Goal: Transaction & Acquisition: Purchase product/service

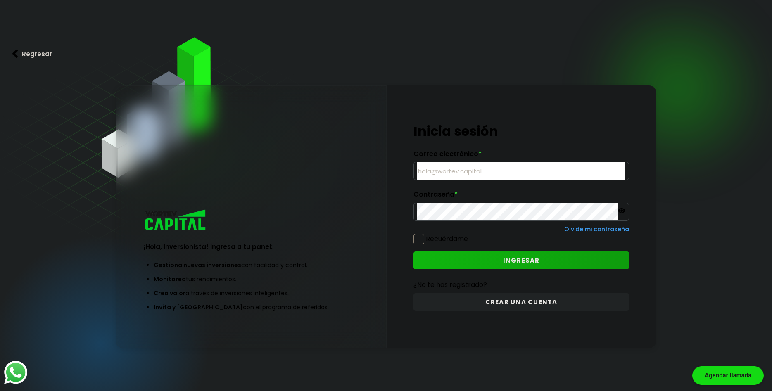
type input "[EMAIL_ADDRESS][DOMAIN_NAME]"
click at [419, 239] on span at bounding box center [419, 239] width 11 height 11
click at [470, 235] on input "Recuérdame" at bounding box center [470, 235] width 0 height 0
click at [460, 262] on button "INGRESAR" at bounding box center [522, 261] width 216 height 18
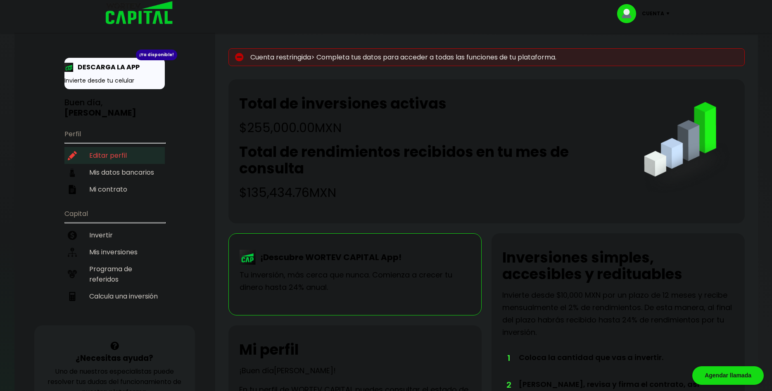
click at [97, 147] on li "Editar perfil" at bounding box center [114, 155] width 100 height 17
select select "Hombre"
select select "Posgrado"
select select "QT"
select select "BBVA Bancomer"
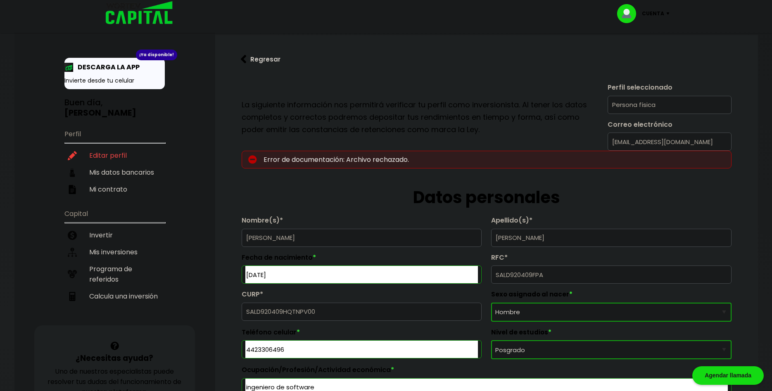
click at [252, 156] on img at bounding box center [252, 159] width 9 height 9
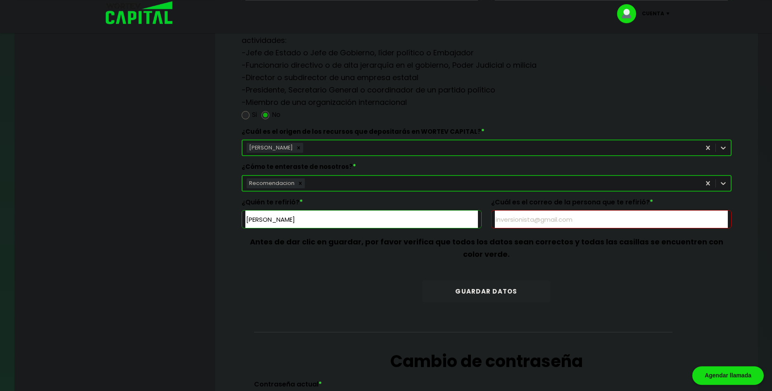
scroll to position [1056, 0]
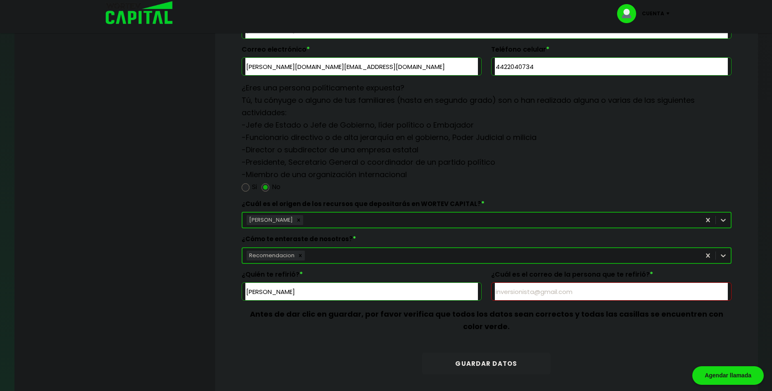
drag, startPoint x: 366, startPoint y: 291, endPoint x: 188, endPoint y: 278, distance: 177.8
drag, startPoint x: 347, startPoint y: 293, endPoint x: 207, endPoint y: 286, distance: 139.9
click at [245, 286] on input "[PERSON_NAME]" at bounding box center [361, 291] width 233 height 17
click at [428, 200] on label "¿Cuál es el origen de los recursos que depositarás en WORTEV CAPITAL? *" at bounding box center [487, 206] width 490 height 12
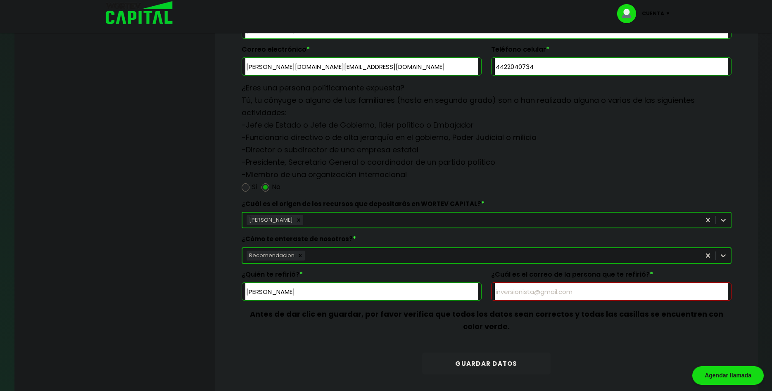
click at [527, 295] on input "text" at bounding box center [611, 291] width 233 height 17
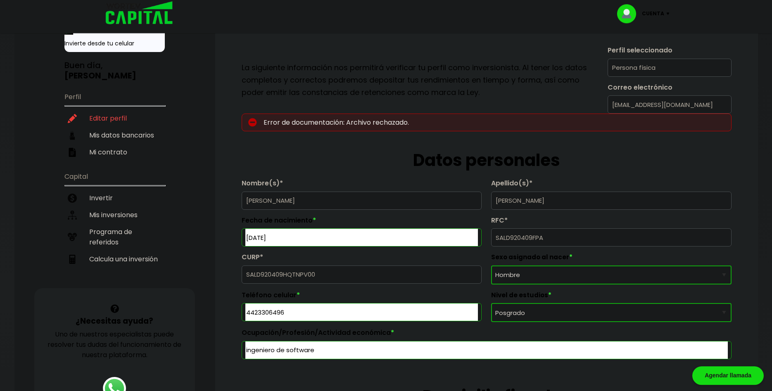
scroll to position [0, 0]
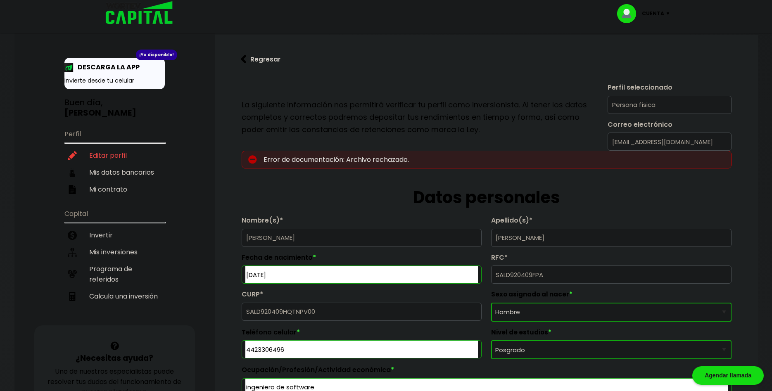
drag, startPoint x: 460, startPoint y: 136, endPoint x: 458, endPoint y: 12, distance: 124.8
click at [248, 158] on p "Error de documentación: Archivo rechazado." at bounding box center [487, 160] width 490 height 18
click at [252, 159] on img at bounding box center [252, 159] width 9 height 9
drag, startPoint x: 272, startPoint y: 157, endPoint x: 289, endPoint y: 153, distance: 17.8
click at [275, 156] on p "Error de documentación: Archivo rechazado." at bounding box center [487, 160] width 490 height 18
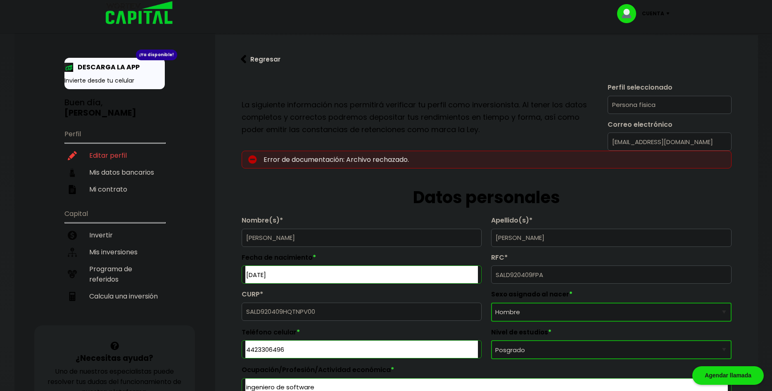
drag, startPoint x: 290, startPoint y: 152, endPoint x: 340, endPoint y: 155, distance: 50.1
click at [291, 152] on p "Error de documentación: Archivo rechazado." at bounding box center [487, 160] width 490 height 18
click at [343, 155] on p "Error de documentación: Archivo rechazado." at bounding box center [487, 160] width 490 height 18
drag, startPoint x: 262, startPoint y: 300, endPoint x: 269, endPoint y: 24, distance: 275.7
click at [105, 227] on li "Invertir" at bounding box center [114, 235] width 100 height 17
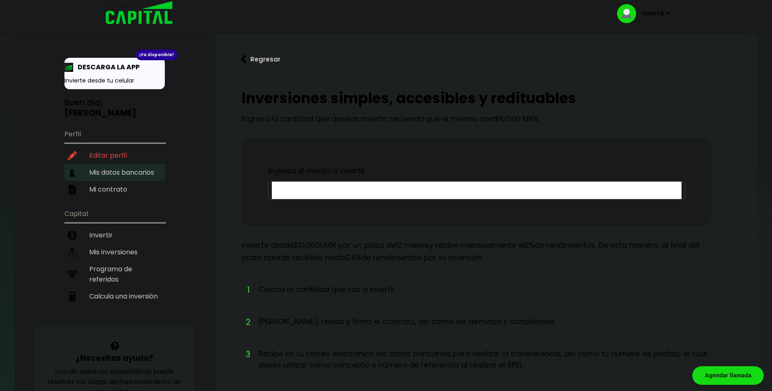
click at [112, 165] on li "Mis datos bancarios" at bounding box center [114, 172] width 100 height 17
select select "BBVA Bancomer"
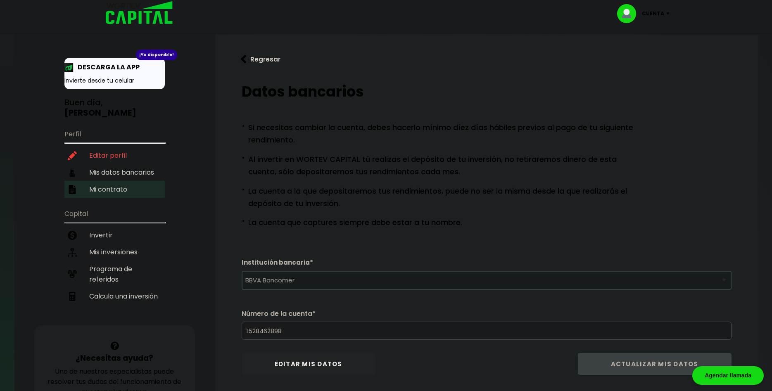
click at [97, 181] on li "Mi contrato" at bounding box center [114, 189] width 100 height 17
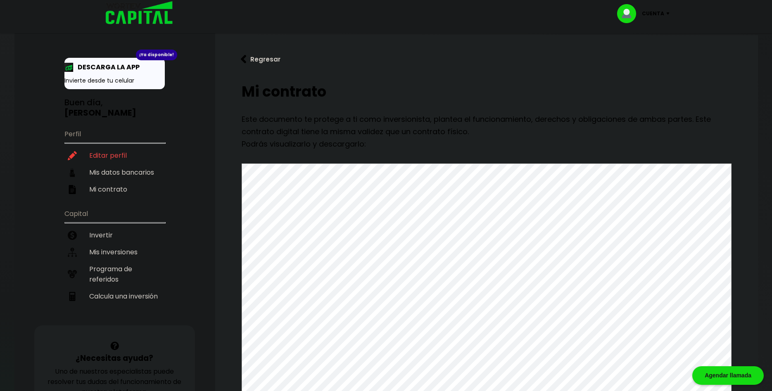
drag, startPoint x: 219, startPoint y: 192, endPoint x: 225, endPoint y: 91, distance: 101.5
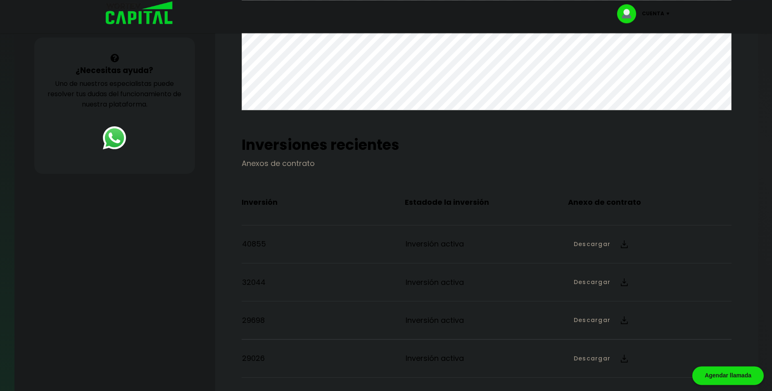
scroll to position [510, 0]
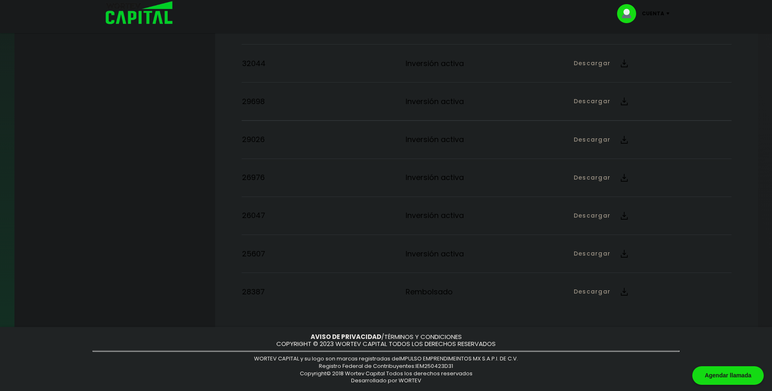
drag, startPoint x: 230, startPoint y: 79, endPoint x: 247, endPoint y: 220, distance: 142.7
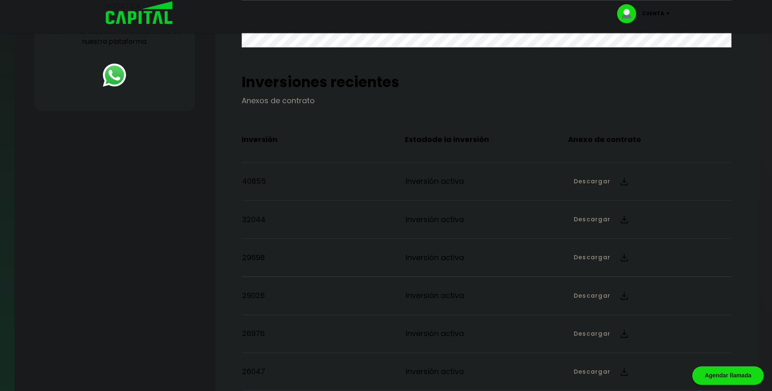
scroll to position [0, 0]
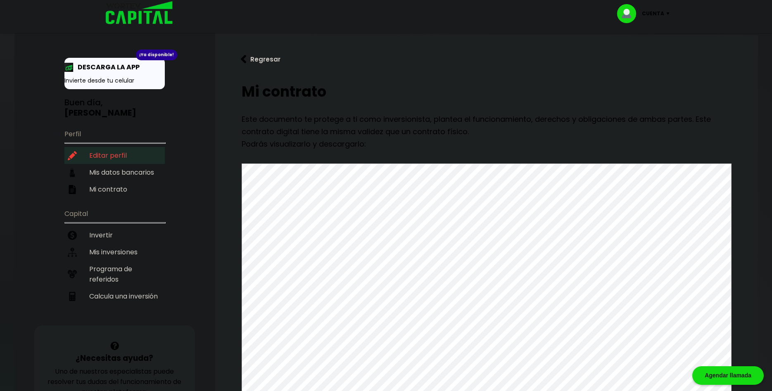
drag, startPoint x: 228, startPoint y: 215, endPoint x: 163, endPoint y: 150, distance: 91.8
click at [134, 15] on img at bounding box center [136, 13] width 79 height 27
click at [656, 9] on p "Cuenta" at bounding box center [653, 13] width 22 height 12
click at [634, 41] on link "Editar perfil" at bounding box center [645, 38] width 32 height 9
select select "Hombre"
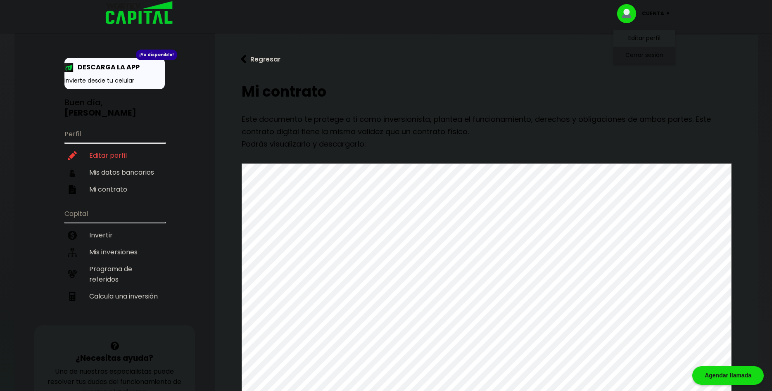
select select "Posgrado"
select select "QT"
select select "BBVA Bancomer"
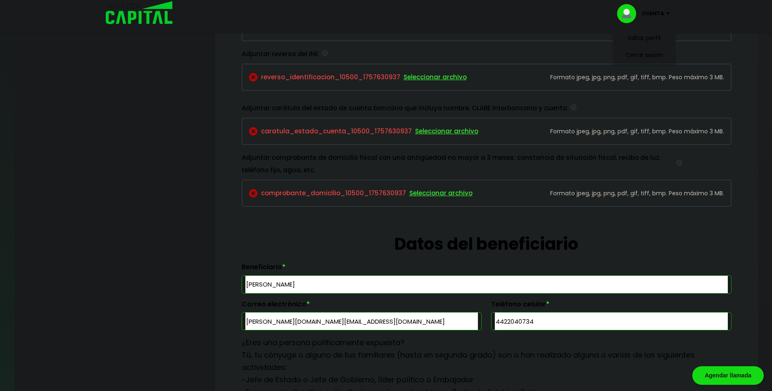
scroll to position [717, 0]
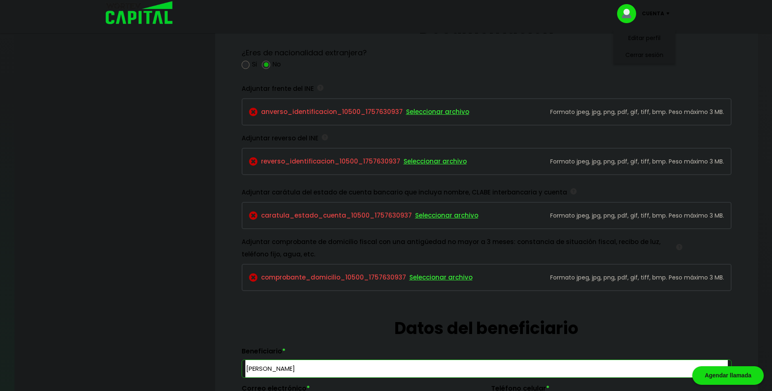
click at [338, 275] on p "comprobante_domicilio_10500_1757630937 Seleccionar archivo" at bounding box center [390, 278] width 283 height 12
click at [425, 277] on span "Seleccionar archivo" at bounding box center [441, 278] width 63 height 12
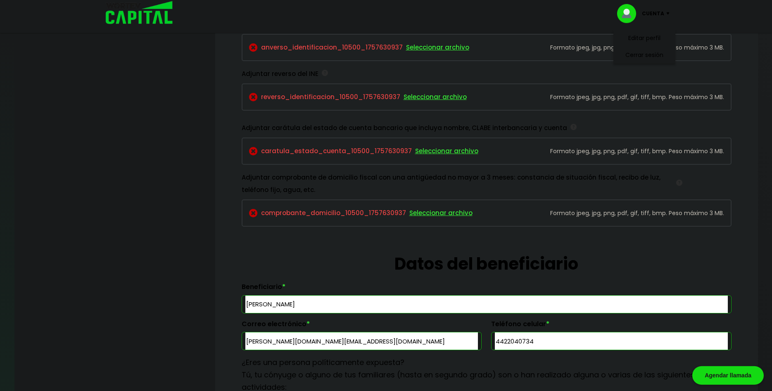
scroll to position [0, 0]
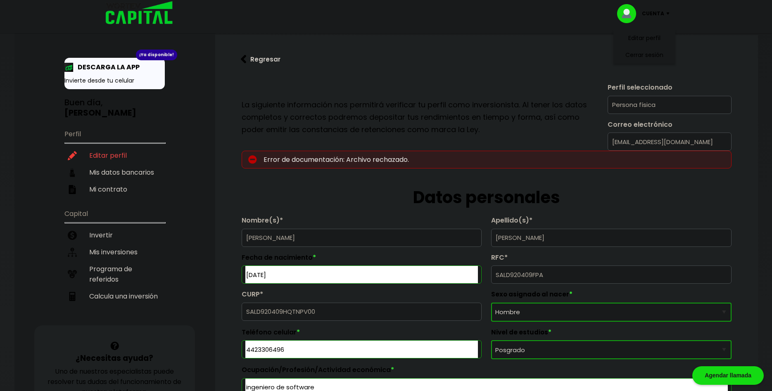
drag, startPoint x: 388, startPoint y: 297, endPoint x: 377, endPoint y: 75, distance: 222.6
click at [96, 244] on li "Mis inversiones" at bounding box center [114, 252] width 100 height 17
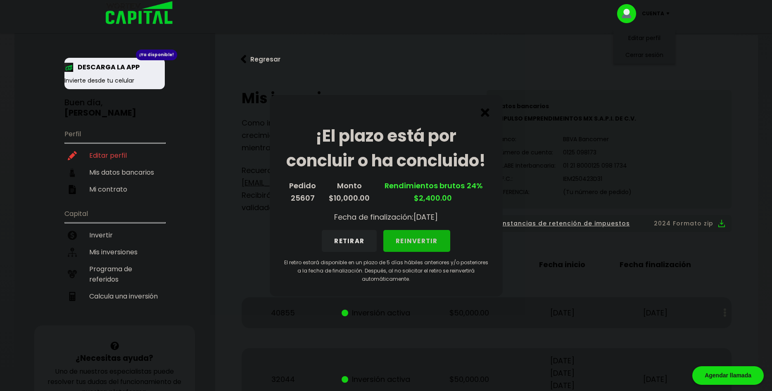
click at [413, 238] on button "REINVERTIR" at bounding box center [417, 241] width 67 height 22
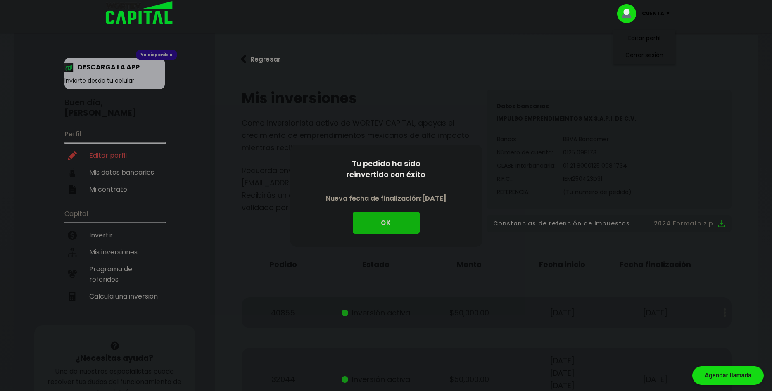
click at [380, 221] on button "OK" at bounding box center [386, 223] width 67 height 22
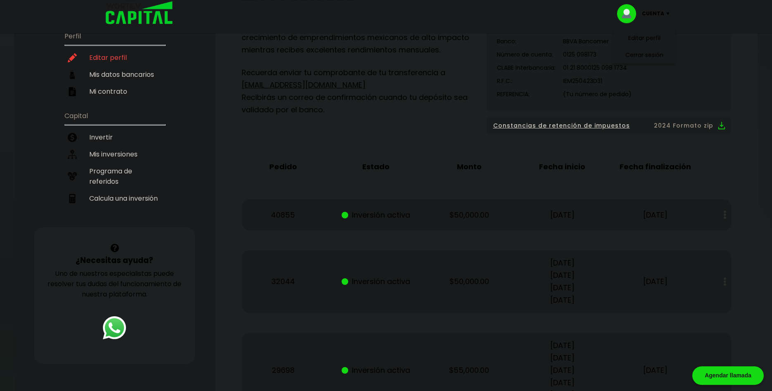
scroll to position [83, 0]
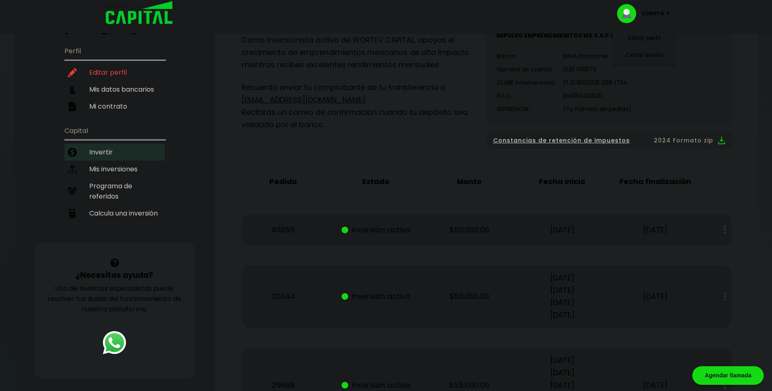
click at [113, 145] on li "Invertir" at bounding box center [114, 152] width 100 height 17
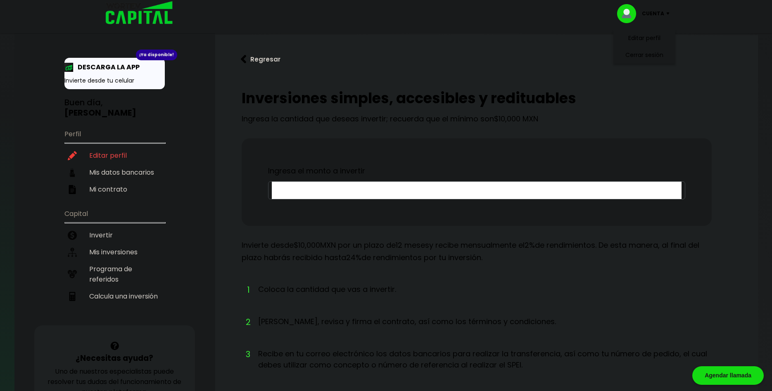
click at [315, 191] on input "text" at bounding box center [477, 190] width 410 height 17
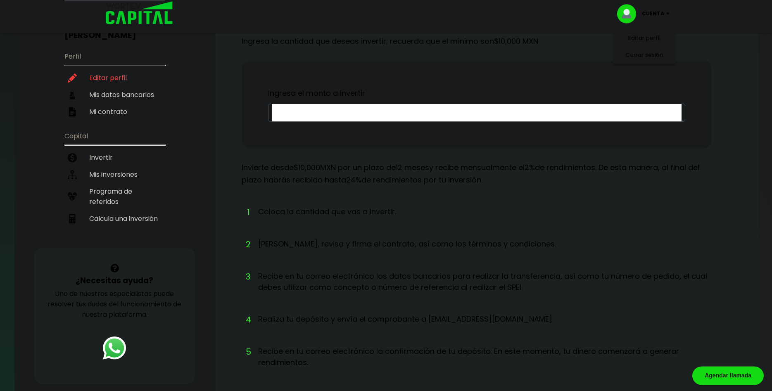
scroll to position [84, 0]
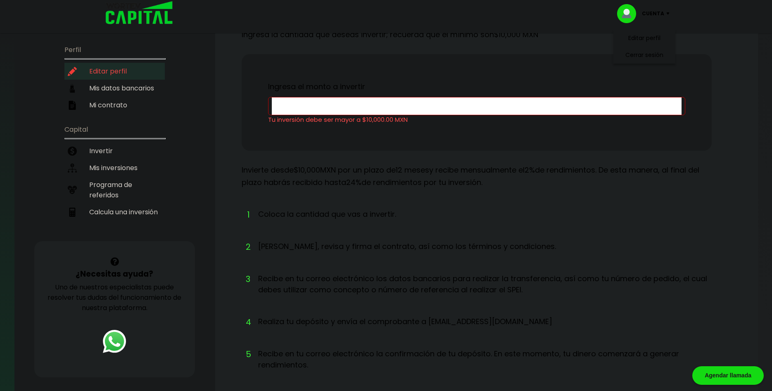
click at [114, 64] on li "Editar perfil" at bounding box center [114, 71] width 100 height 17
select select "Hombre"
select select "Posgrado"
select select "QT"
select select "BBVA Bancomer"
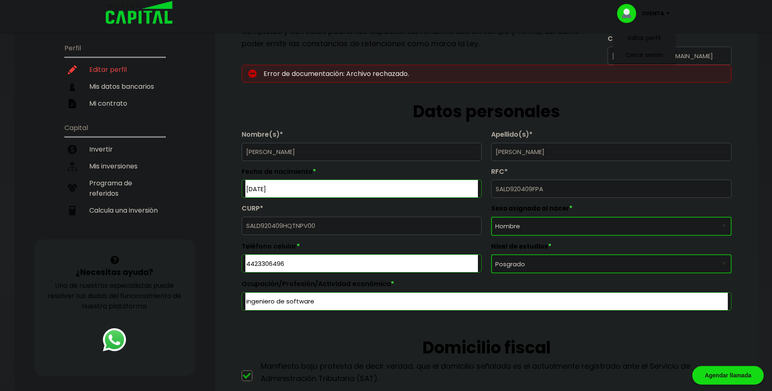
scroll to position [84, 0]
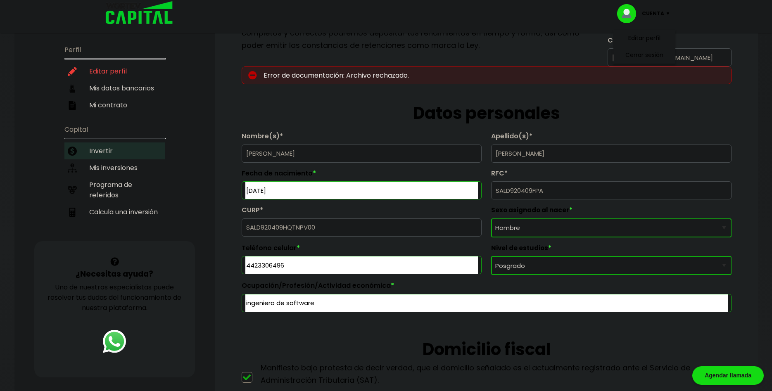
click at [97, 143] on li "Invertir" at bounding box center [114, 151] width 100 height 17
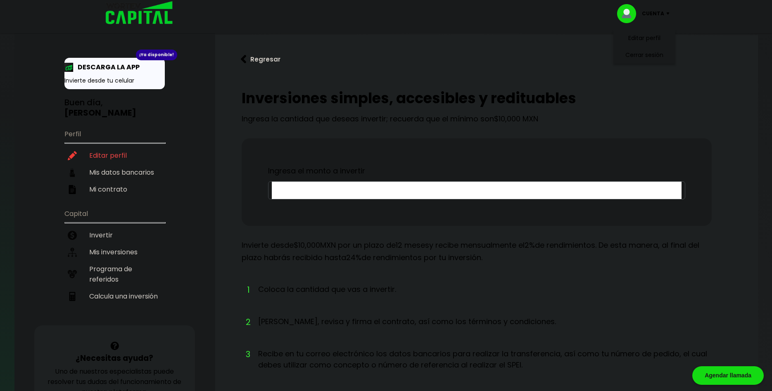
click at [330, 185] on input "text" at bounding box center [477, 190] width 410 height 17
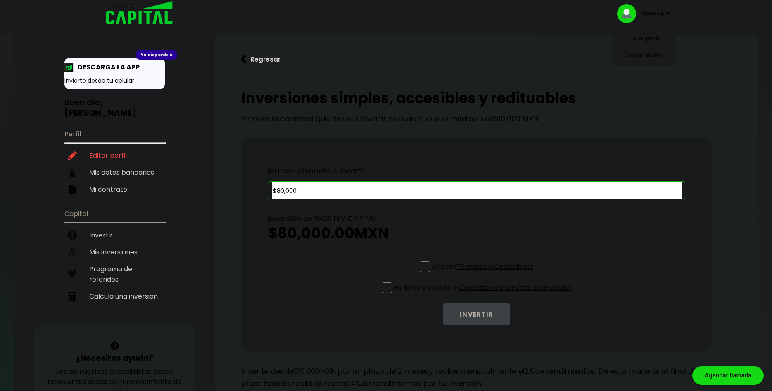
type input "$80,000"
click at [423, 269] on span at bounding box center [425, 267] width 11 height 11
click at [485, 273] on input "Acepto Términos y Condiciones" at bounding box center [485, 273] width 0 height 0
click at [384, 286] on span at bounding box center [387, 288] width 11 height 11
click at [485, 294] on input "He leído y acepto el Contrato de mandato de inversión" at bounding box center [485, 294] width 0 height 0
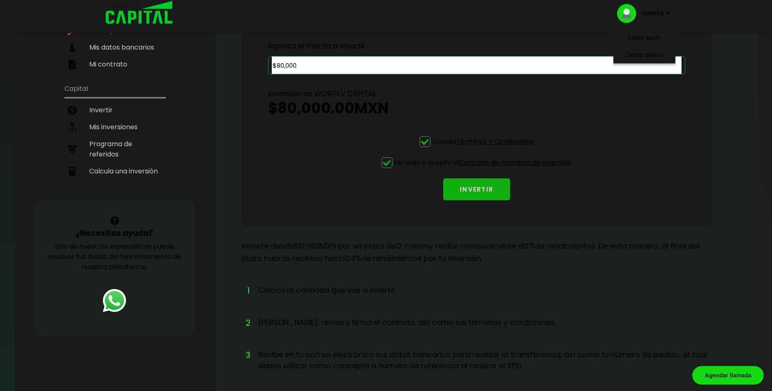
scroll to position [122, 0]
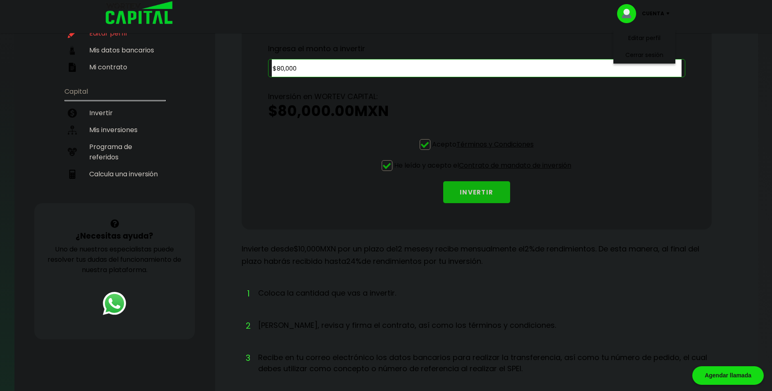
click at [482, 188] on button "INVERTIR" at bounding box center [476, 192] width 67 height 22
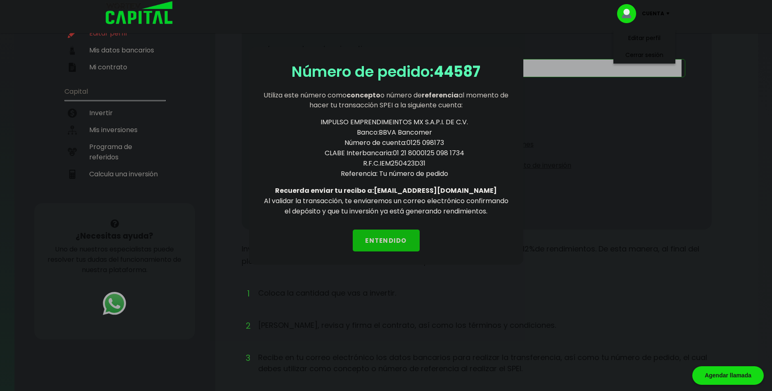
click at [395, 243] on button "ENTENDIDO" at bounding box center [386, 241] width 67 height 22
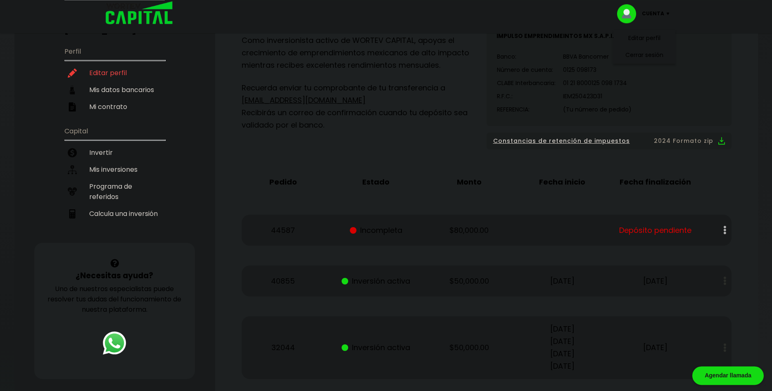
scroll to position [126, 0]
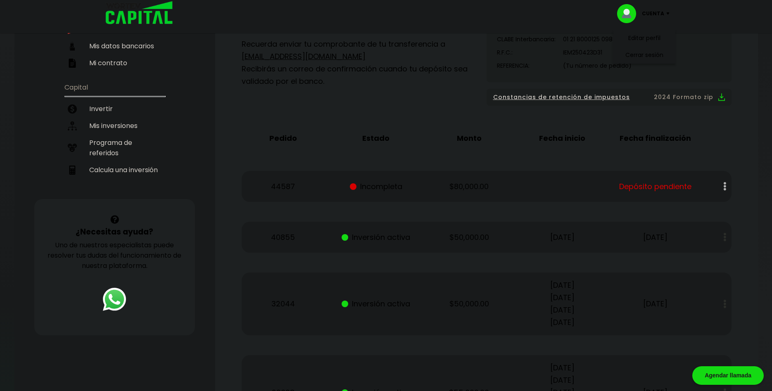
click at [725, 186] on div at bounding box center [719, 187] width 24 height 18
click at [727, 232] on button at bounding box center [726, 238] width 12 height 18
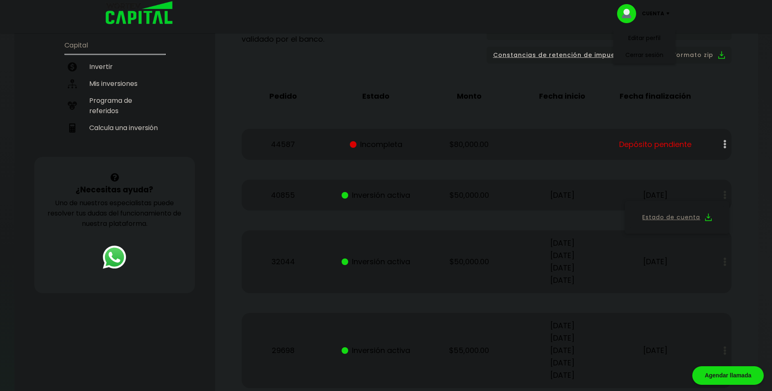
click at [496, 168] on div "Mis inversiones Como inversionista activo de WORTEV CAPITAL, apoyas el crecimie…" at bounding box center [487, 380] width 517 height 944
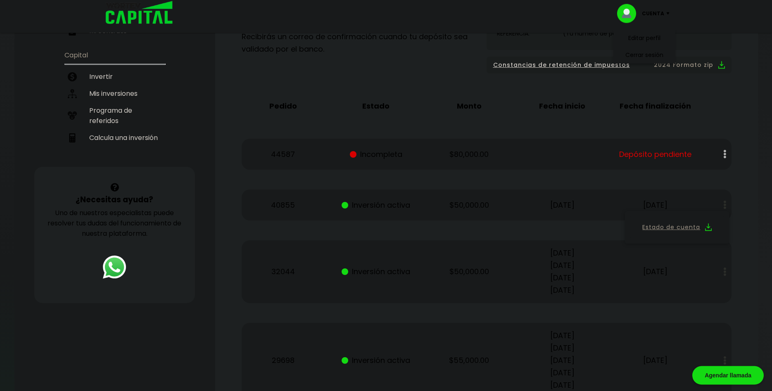
scroll to position [0, 0]
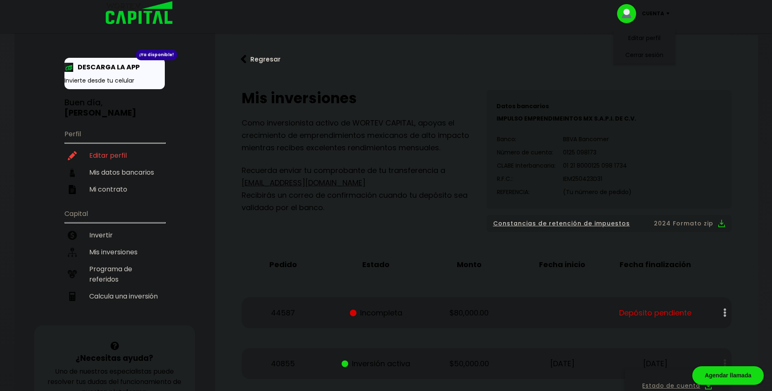
click at [438, 164] on div "Como inversionista activo de WORTEV CAPITAL, apoyas el crecimiento de emprendim…" at bounding box center [364, 165] width 245 height 97
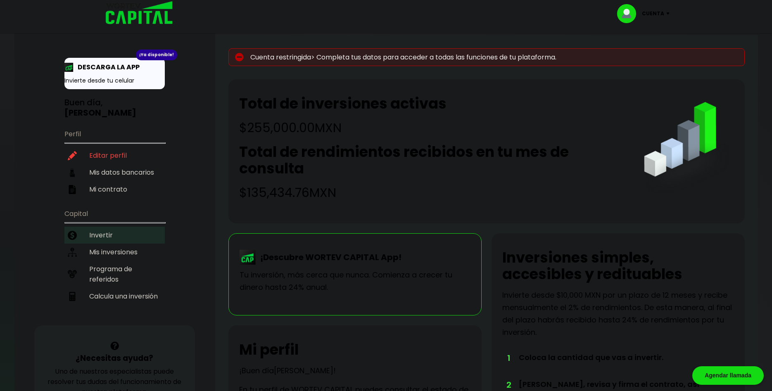
click at [120, 227] on li "Invertir" at bounding box center [114, 235] width 100 height 17
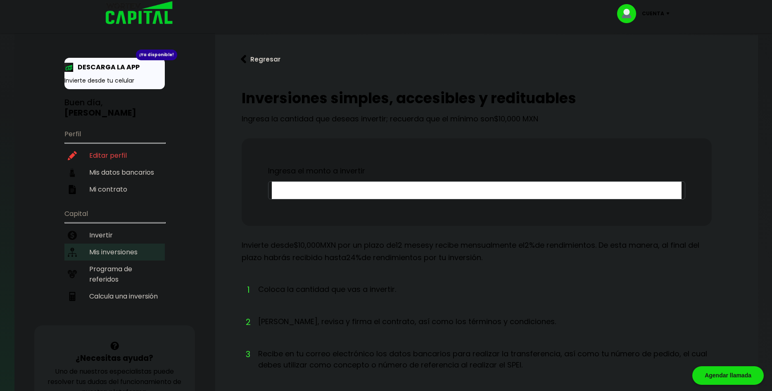
click at [121, 244] on li "Mis inversiones" at bounding box center [114, 252] width 100 height 17
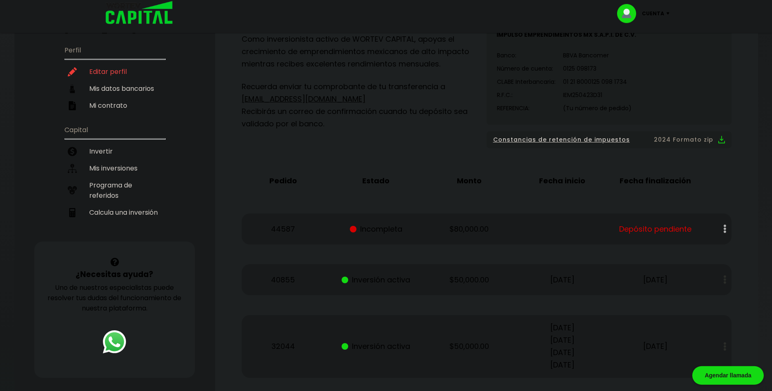
scroll to position [84, 0]
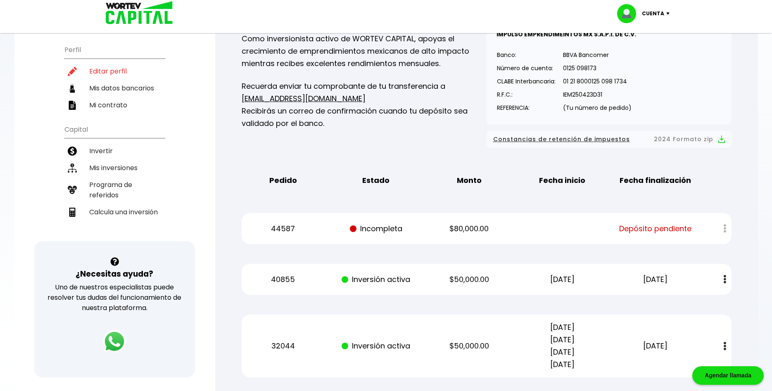
click at [583, 102] on p "(Tu número de pedido)" at bounding box center [597, 108] width 69 height 12
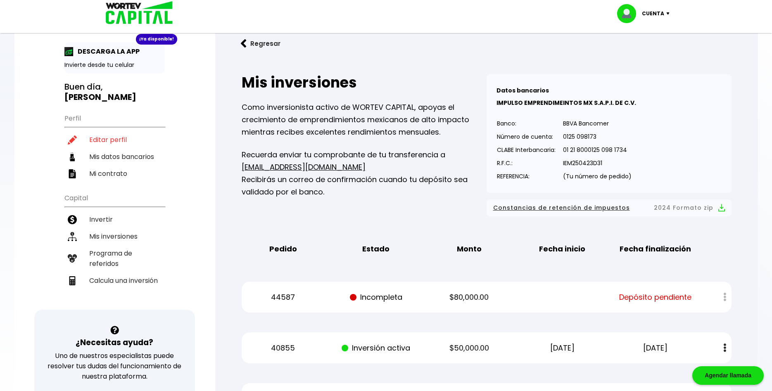
scroll to position [0, 0]
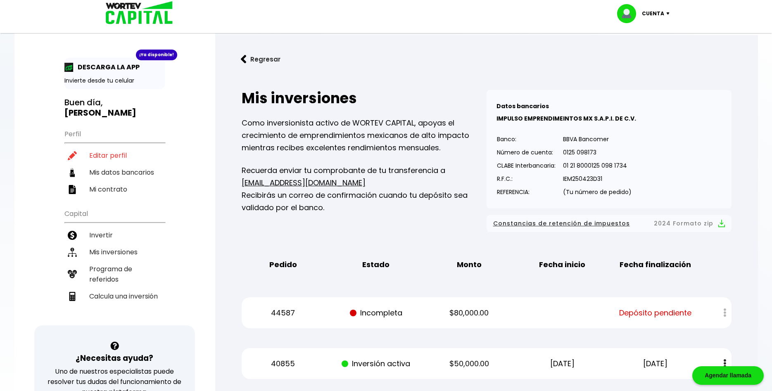
drag, startPoint x: 728, startPoint y: 220, endPoint x: 729, endPoint y: 74, distance: 146.3
click at [100, 147] on li "Editar perfil" at bounding box center [114, 155] width 100 height 17
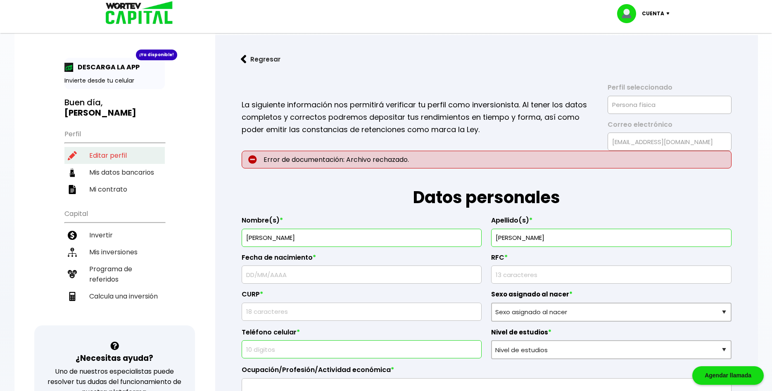
type input "[DATE]"
type input "SALD920409FPA"
type input "SALD920409HQTNPV00"
select select "Hombre"
type input "4423306496"
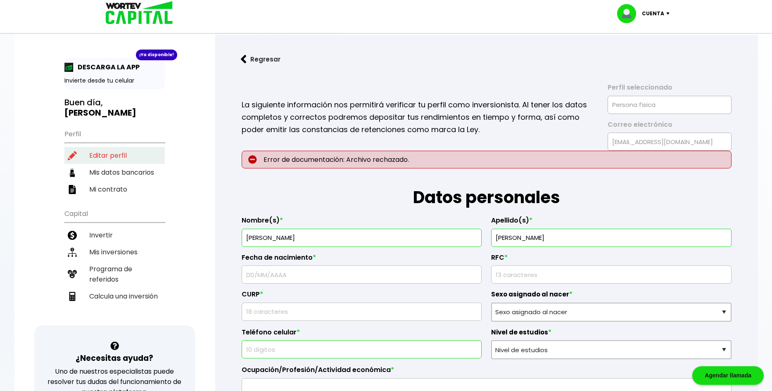
select select "Posgrado"
type input "ingeniero de software"
type input "76137"
select select "QT"
type input "queretaro"
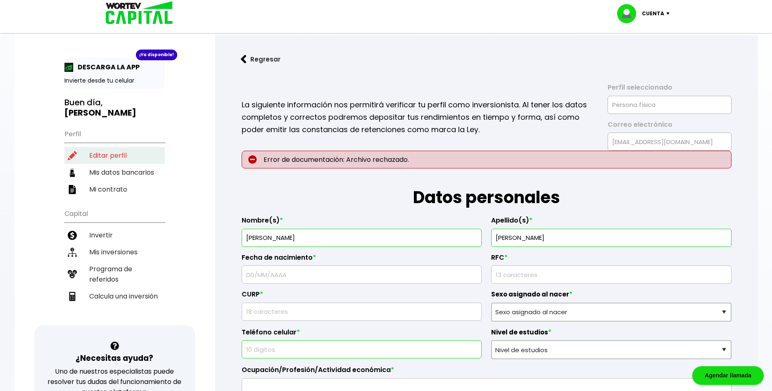
type input "huertas"
type input "5"
type input "huertas la joya"
select select "BBVA Bancomer"
type input "[PERSON_NAME]"
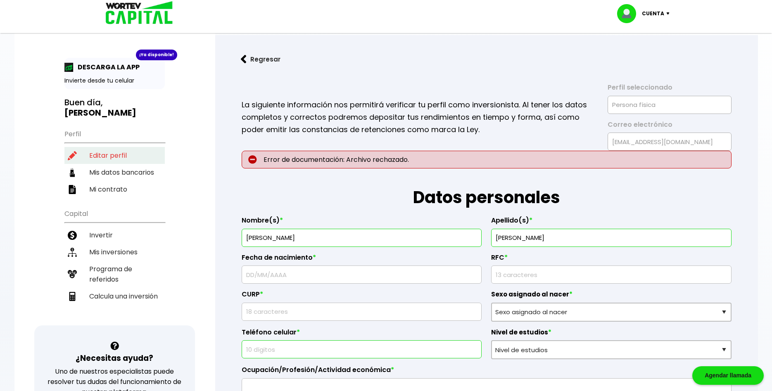
type input "[PERSON_NAME][DOMAIN_NAME][EMAIL_ADDRESS][DOMAIN_NAME]"
type input "4422040734"
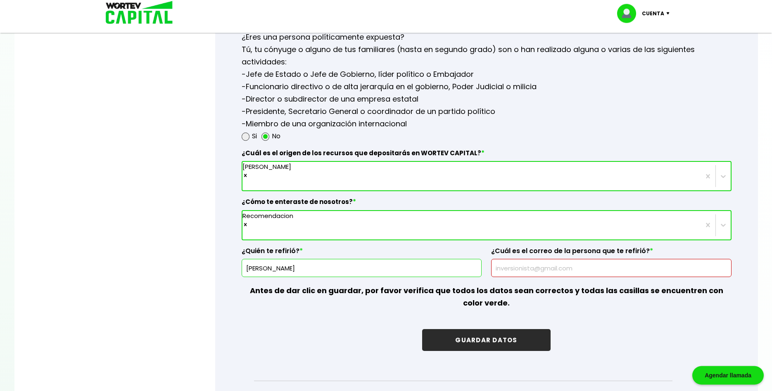
scroll to position [1098, 0]
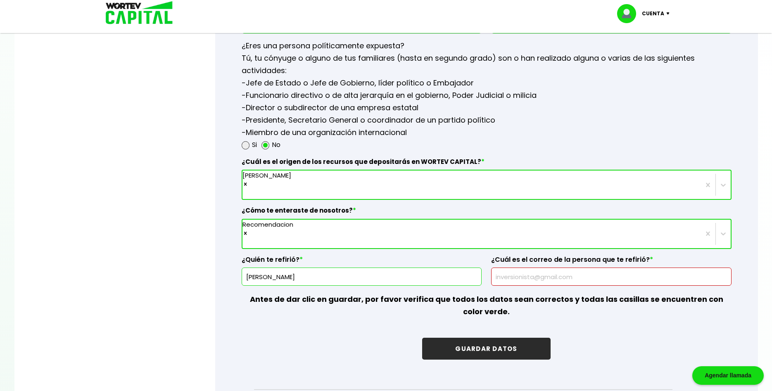
click at [459, 108] on p "-Jefe de Estado o Jefe de Gobierno, líder político o Embajador -Funcionario dir…" at bounding box center [487, 108] width 490 height 62
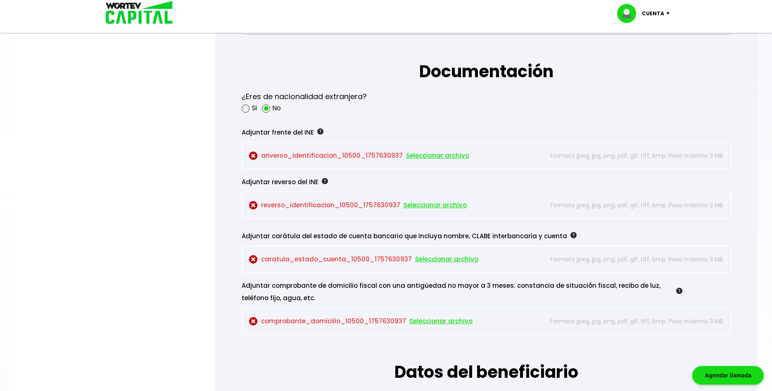
drag, startPoint x: 238, startPoint y: 233, endPoint x: 225, endPoint y: 89, distance: 144.8
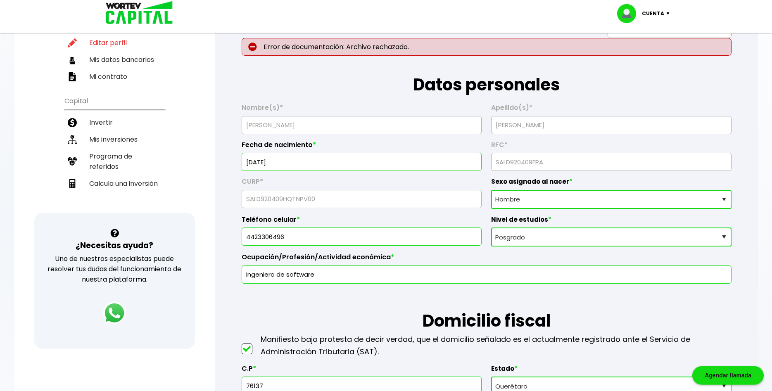
scroll to position [0, 0]
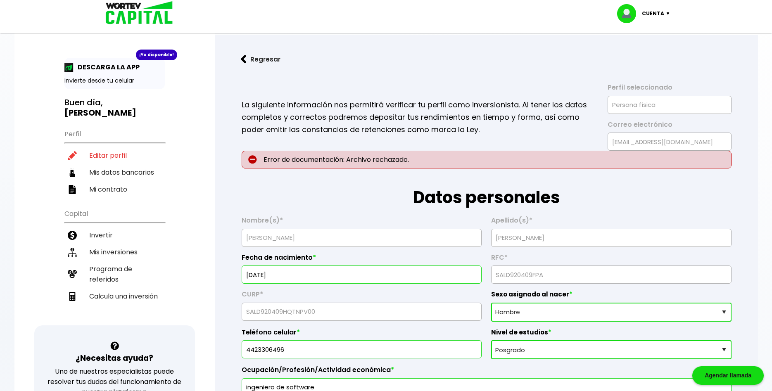
drag, startPoint x: 219, startPoint y: 158, endPoint x: 200, endPoint y: 21, distance: 137.8
click at [137, 244] on li "Mis inversiones" at bounding box center [114, 252] width 100 height 17
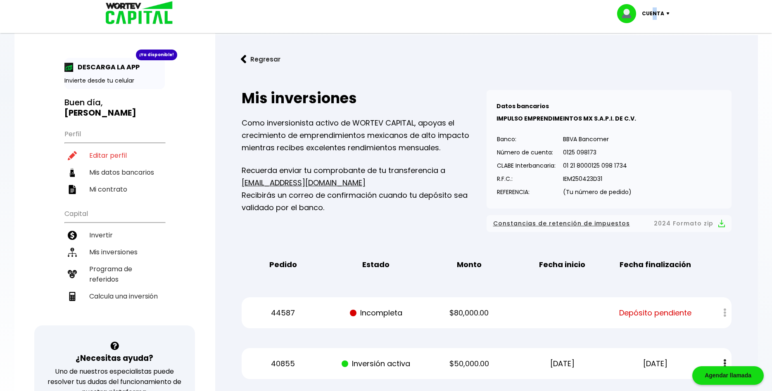
click at [656, 17] on p "Cuenta" at bounding box center [653, 13] width 22 height 12
click at [648, 59] on li "Cerrar sesión" at bounding box center [645, 55] width 66 height 17
